Goal: Task Accomplishment & Management: Use online tool/utility

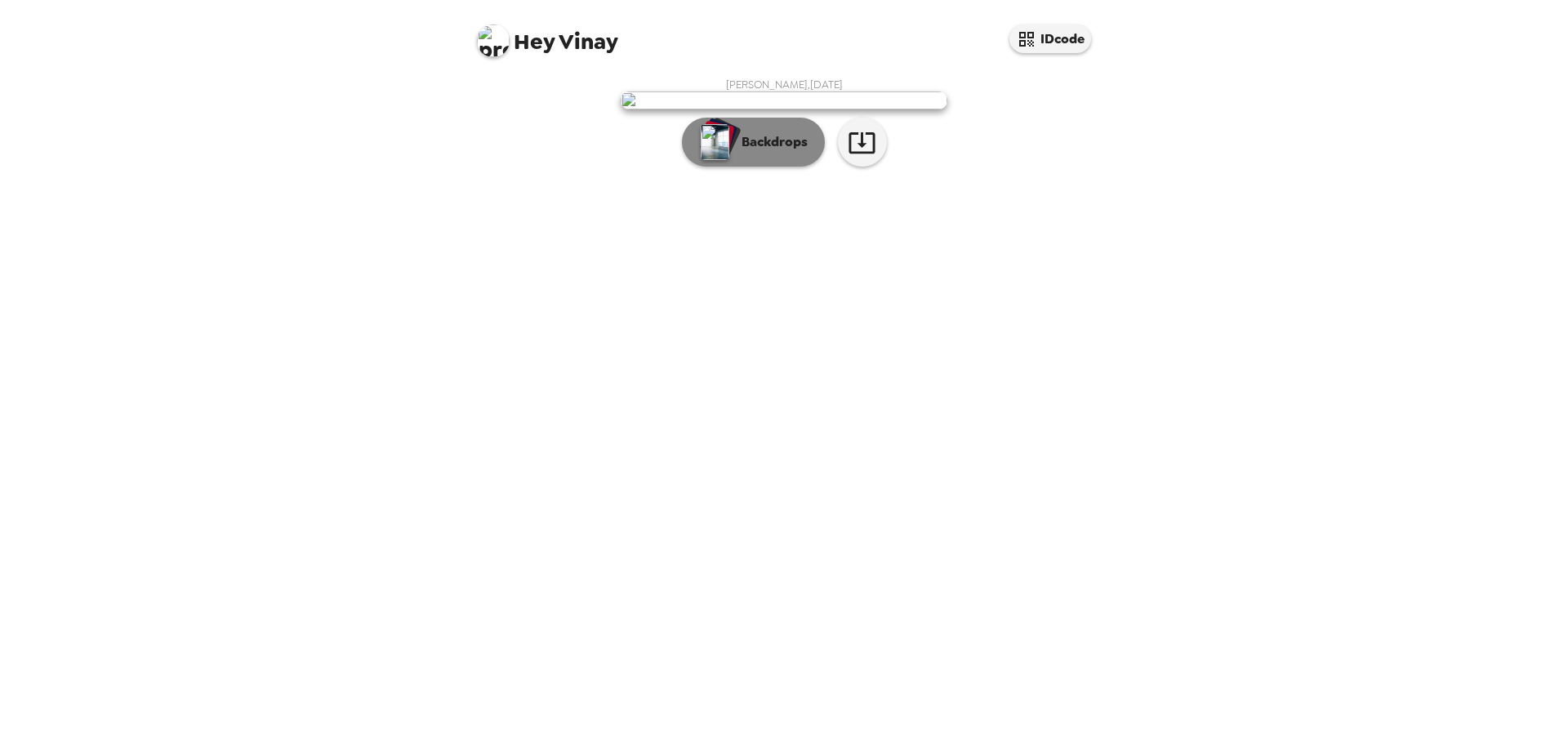
click at [785, 152] on p "Backdrops" at bounding box center [771, 142] width 75 height 19
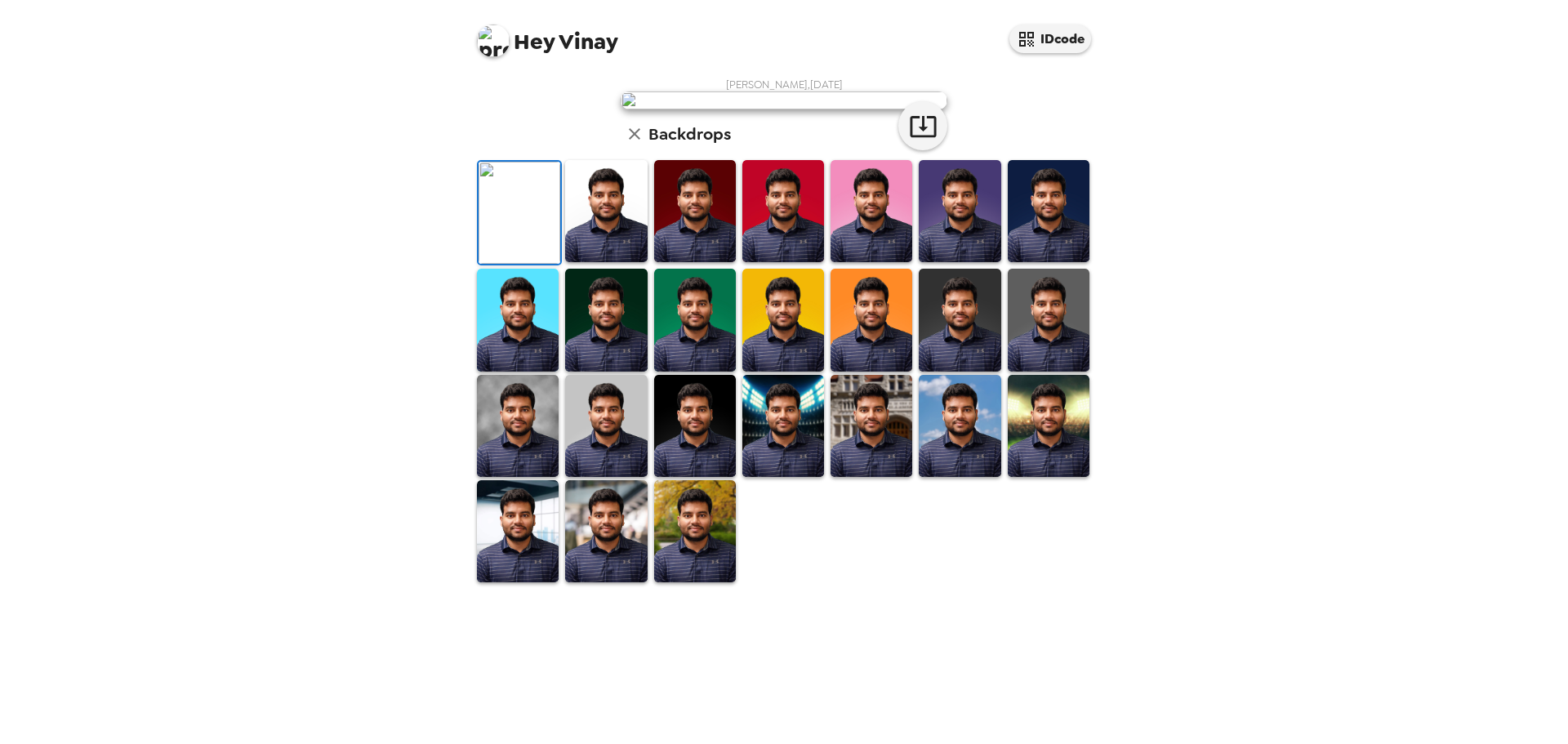
scroll to position [247, 0]
click at [697, 583] on img at bounding box center [695, 531] width 82 height 102
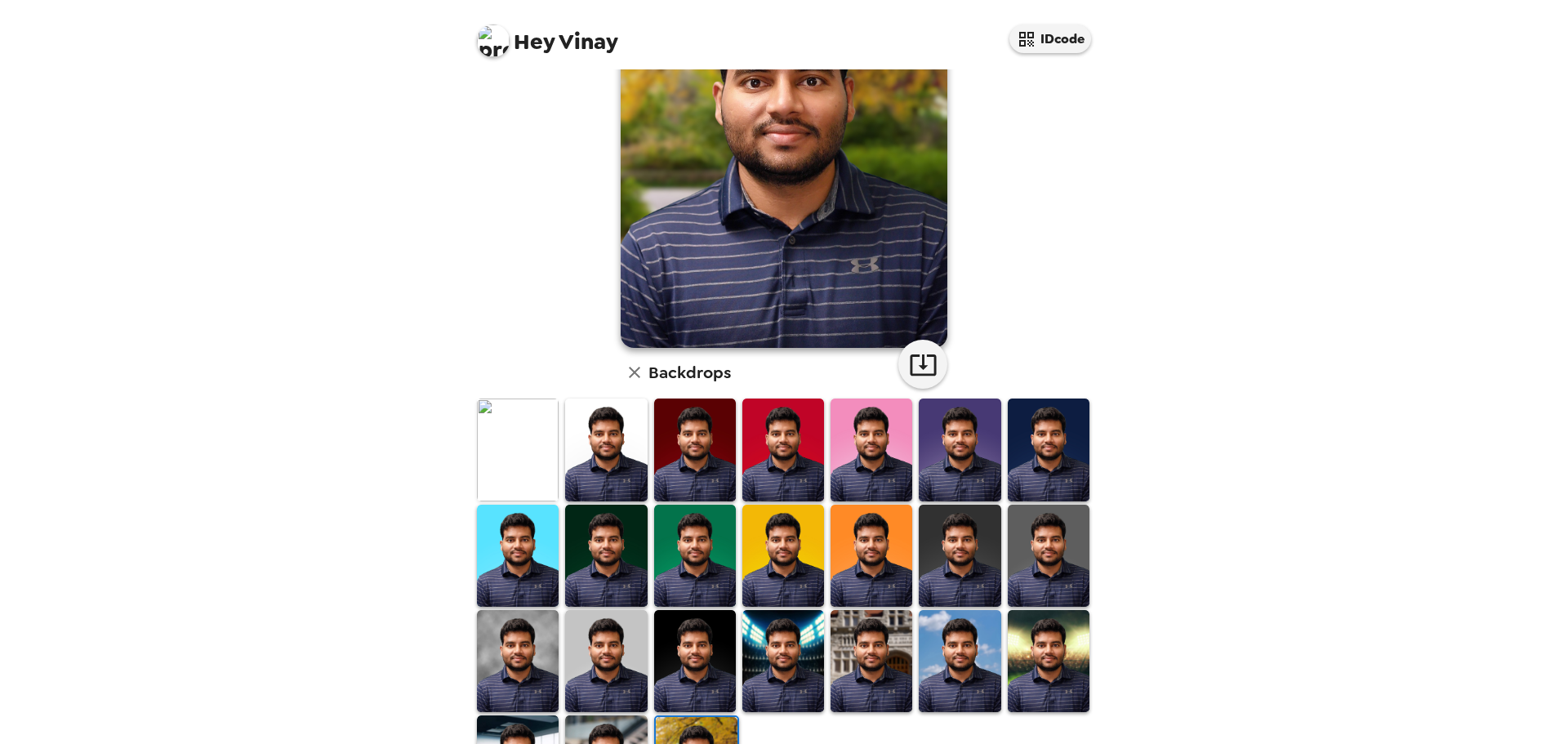
scroll to position [2, 0]
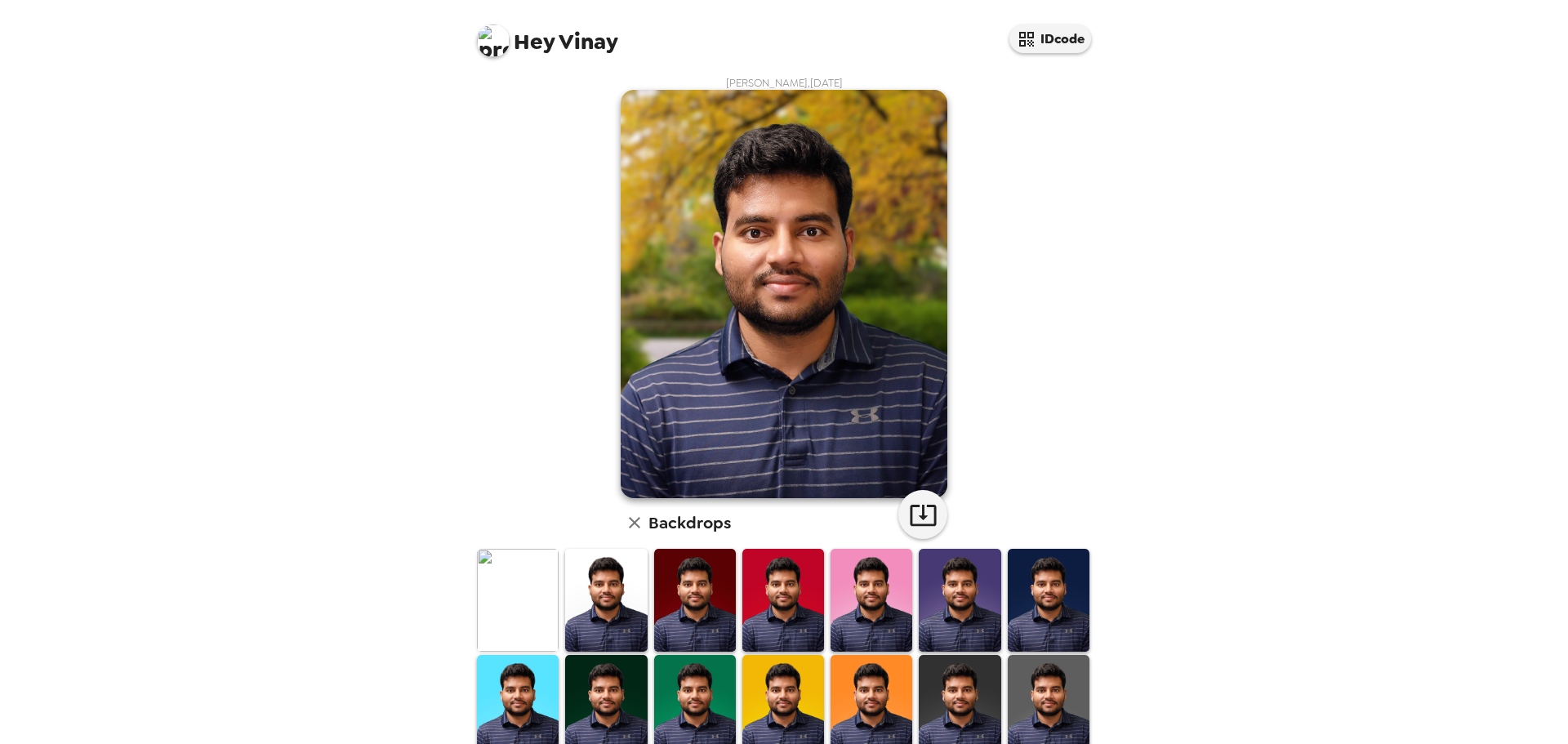
click at [521, 586] on img at bounding box center [517, 599] width 82 height 102
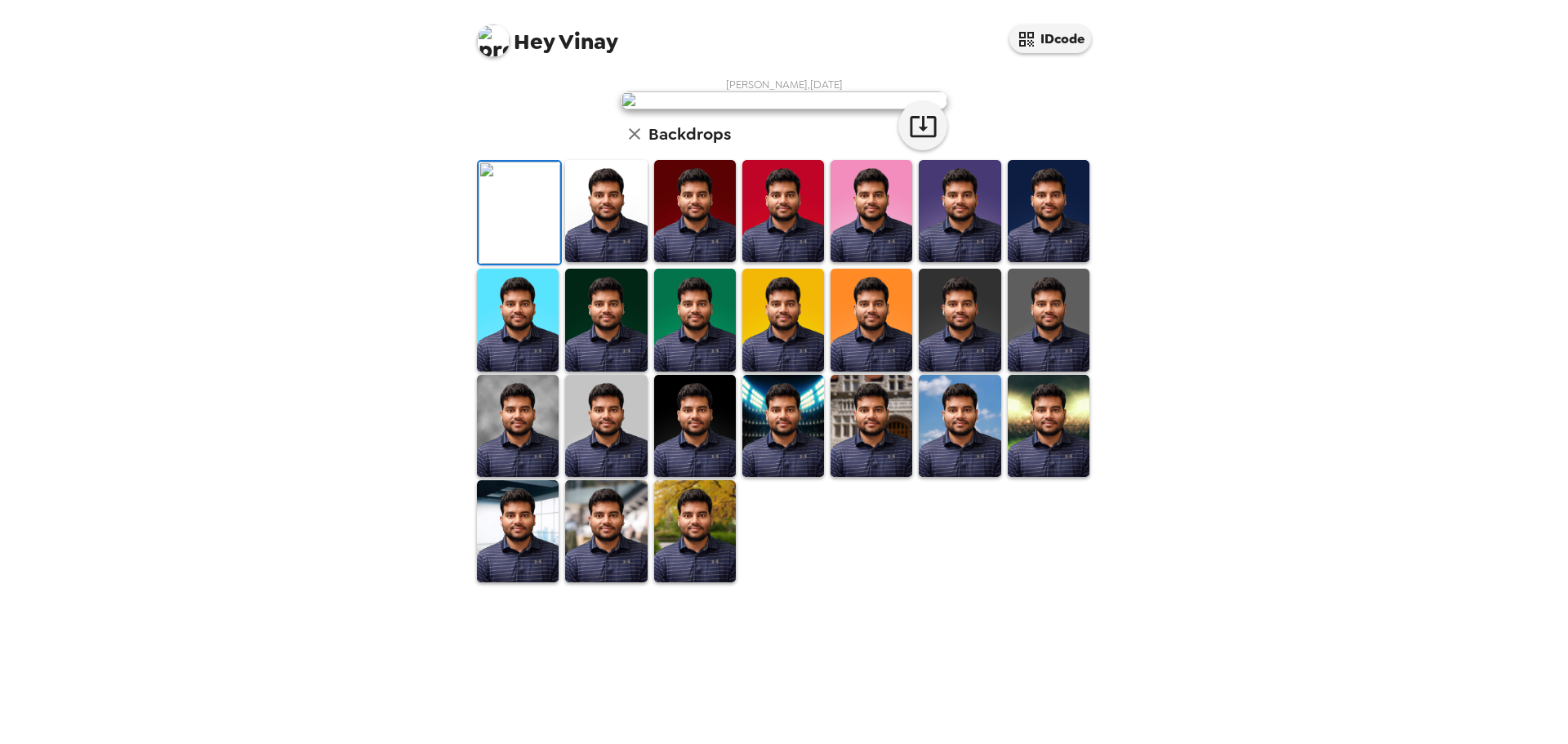
scroll to position [245, 0]
click at [1055, 477] on img at bounding box center [1049, 425] width 82 height 102
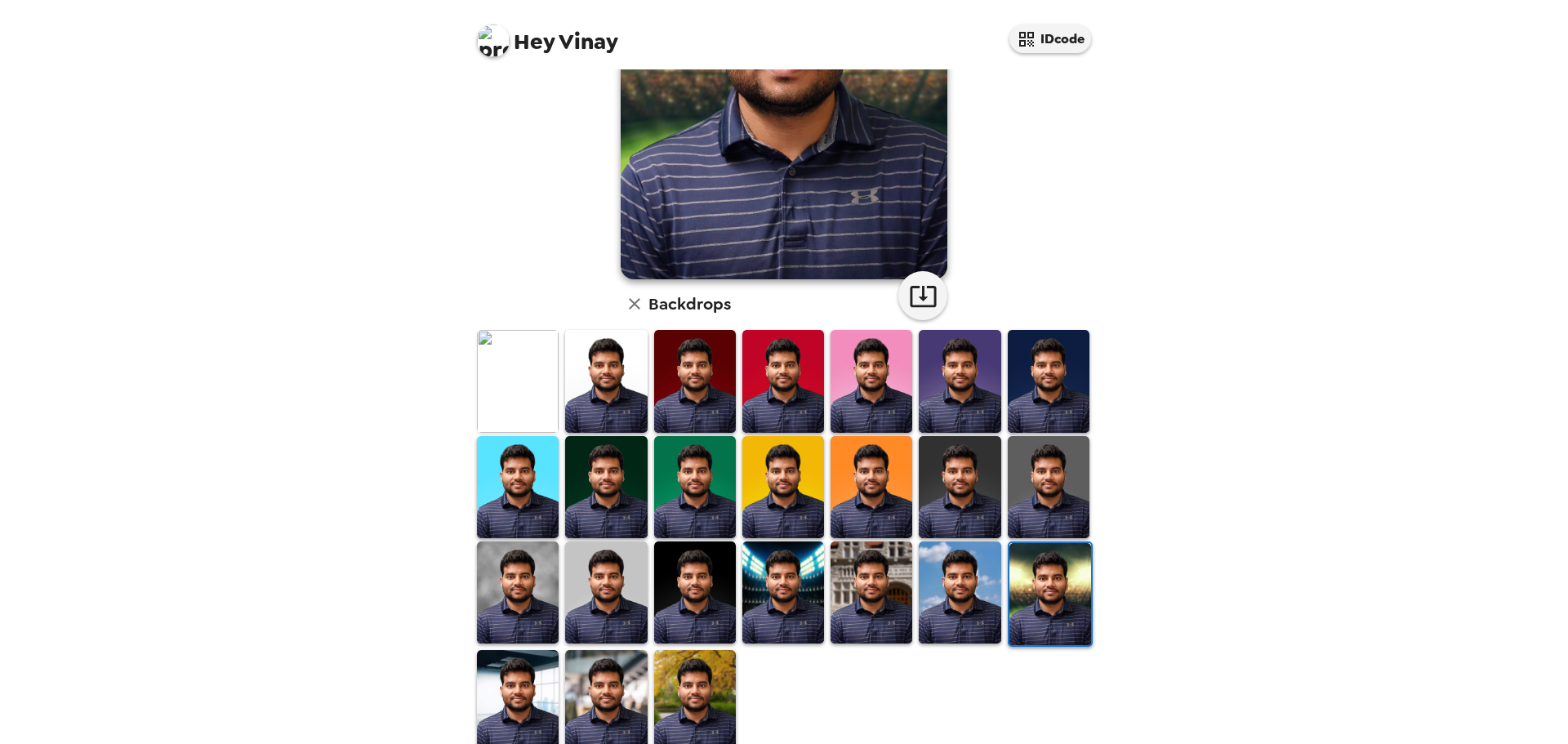
scroll to position [247, 0]
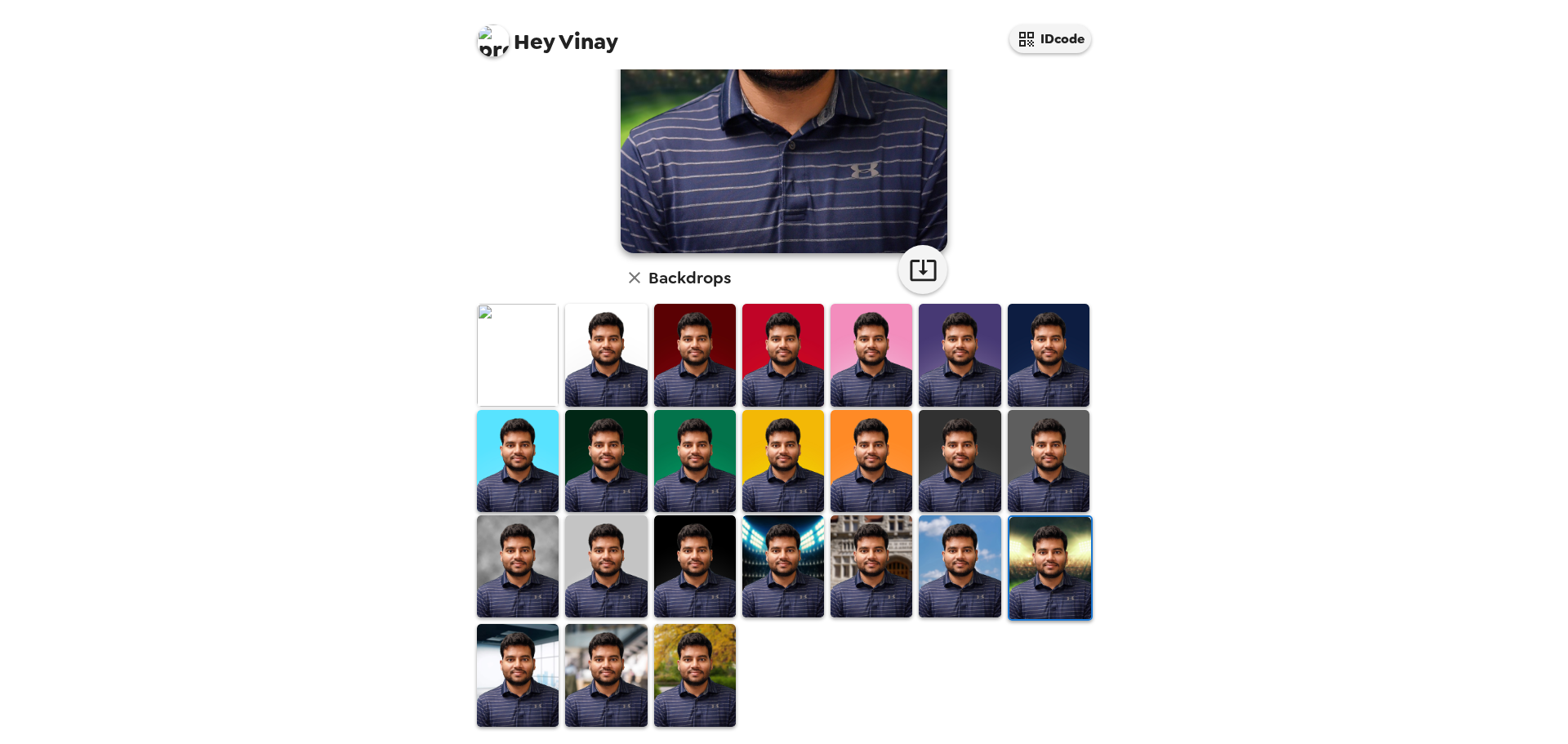
click at [533, 581] on img at bounding box center [517, 566] width 82 height 102
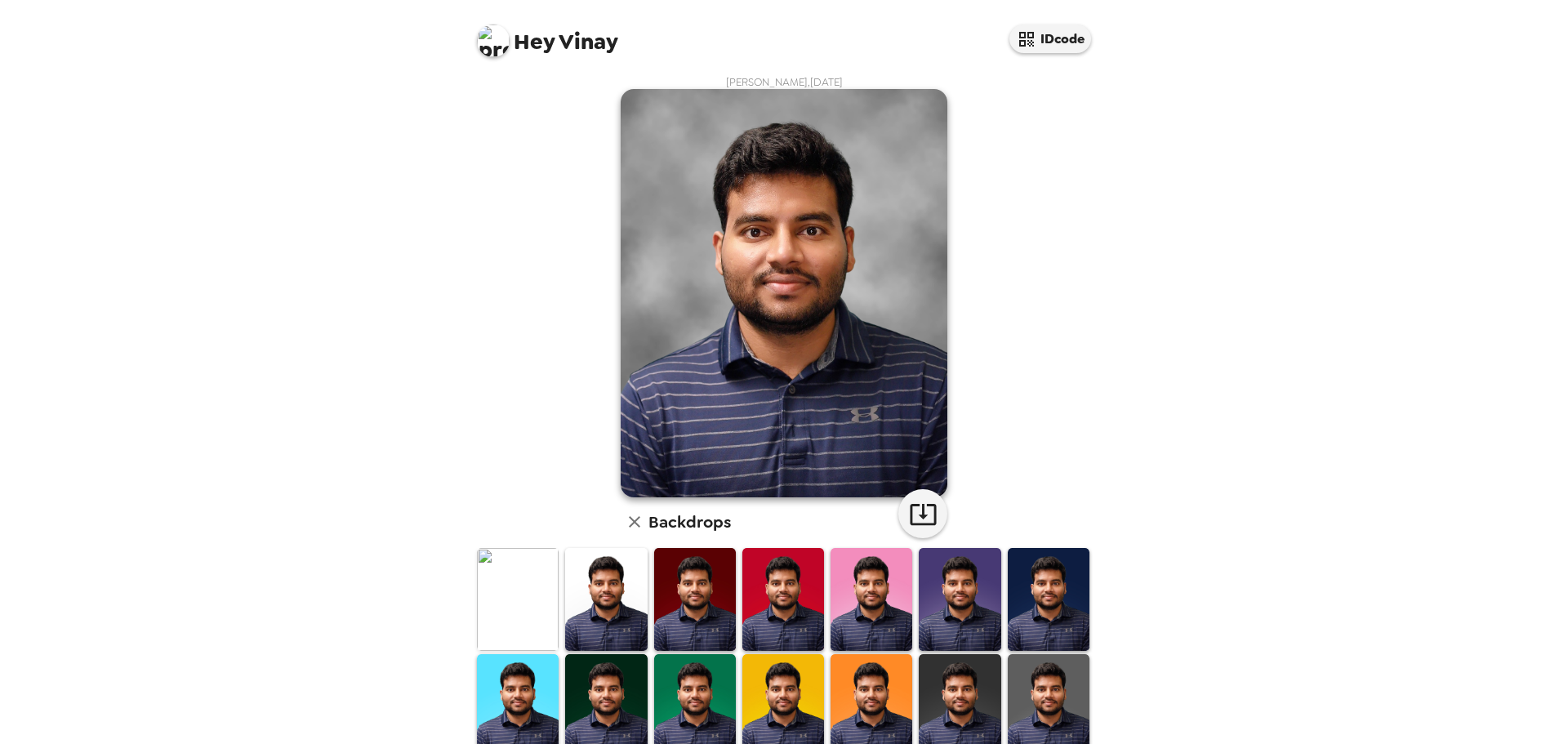
scroll to position [2, 0]
click at [918, 526] on icon "button" at bounding box center [922, 516] width 26 height 21
click at [538, 613] on img at bounding box center [517, 599] width 82 height 102
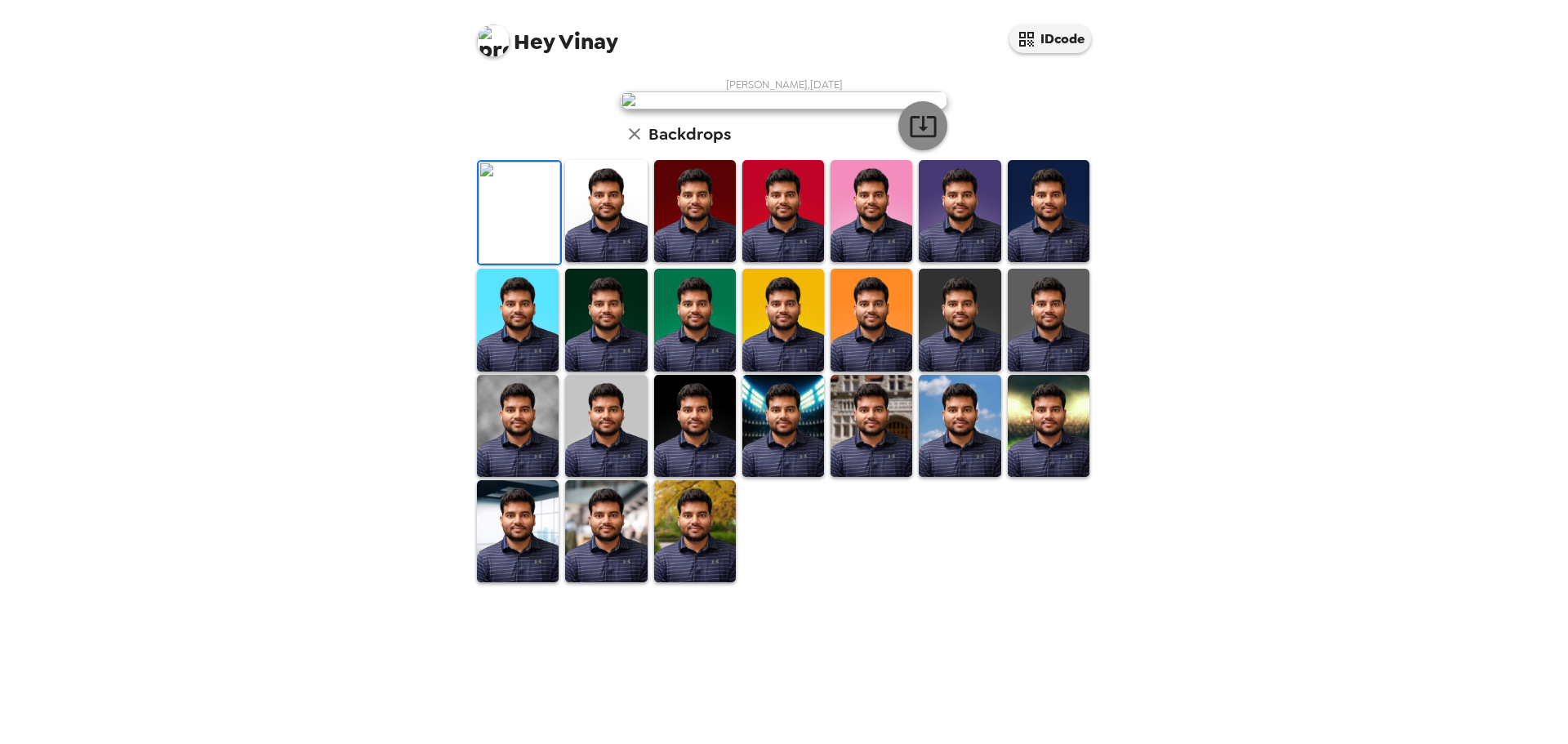
click at [919, 141] on icon "button" at bounding box center [922, 125] width 28 height 28
click at [1057, 49] on button "IDcode" at bounding box center [1051, 38] width 82 height 28
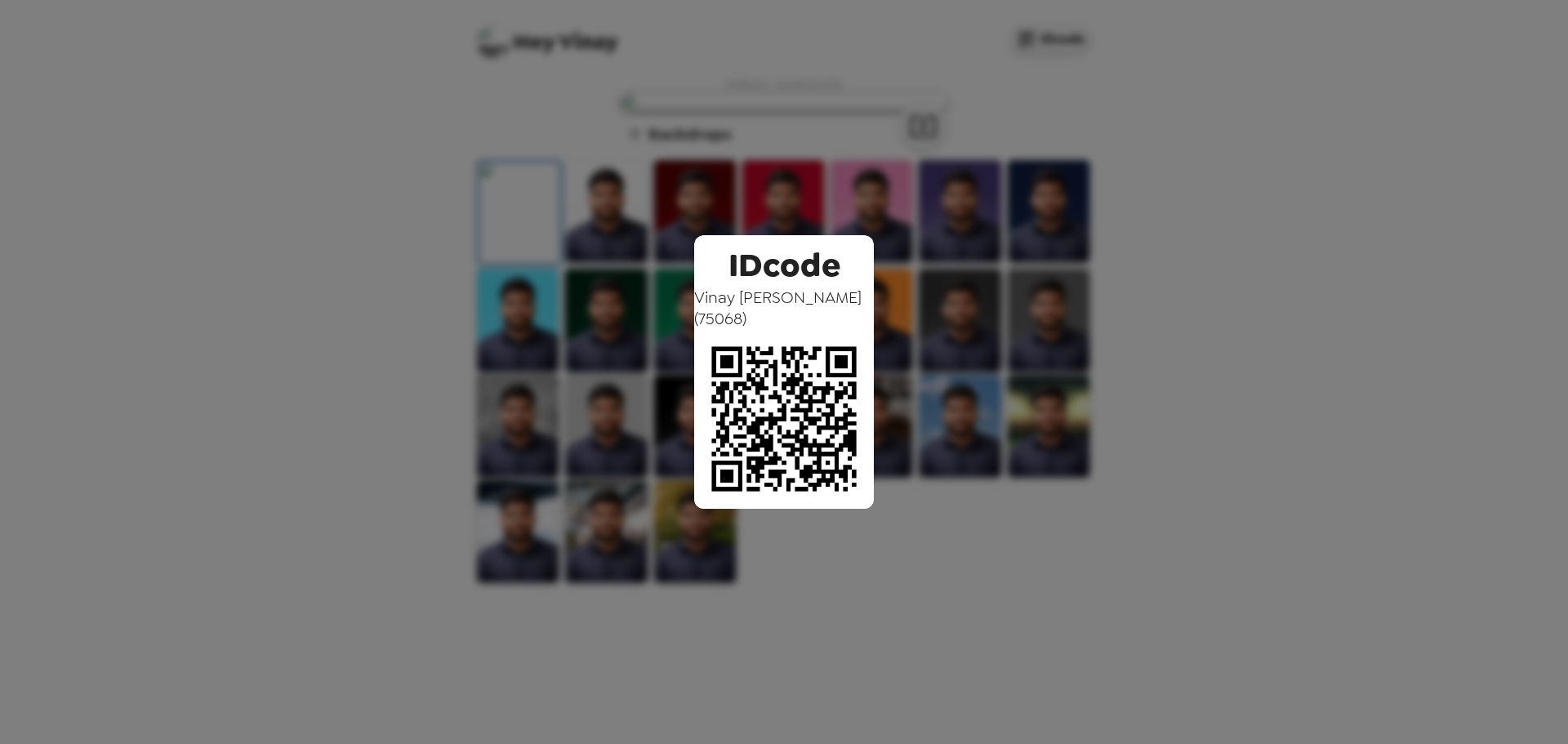
click at [1291, 214] on div "IDcode Vinay Peddireddy ( 75068 )" at bounding box center [784, 372] width 1568 height 744
